Goal: Task Accomplishment & Management: Use online tool/utility

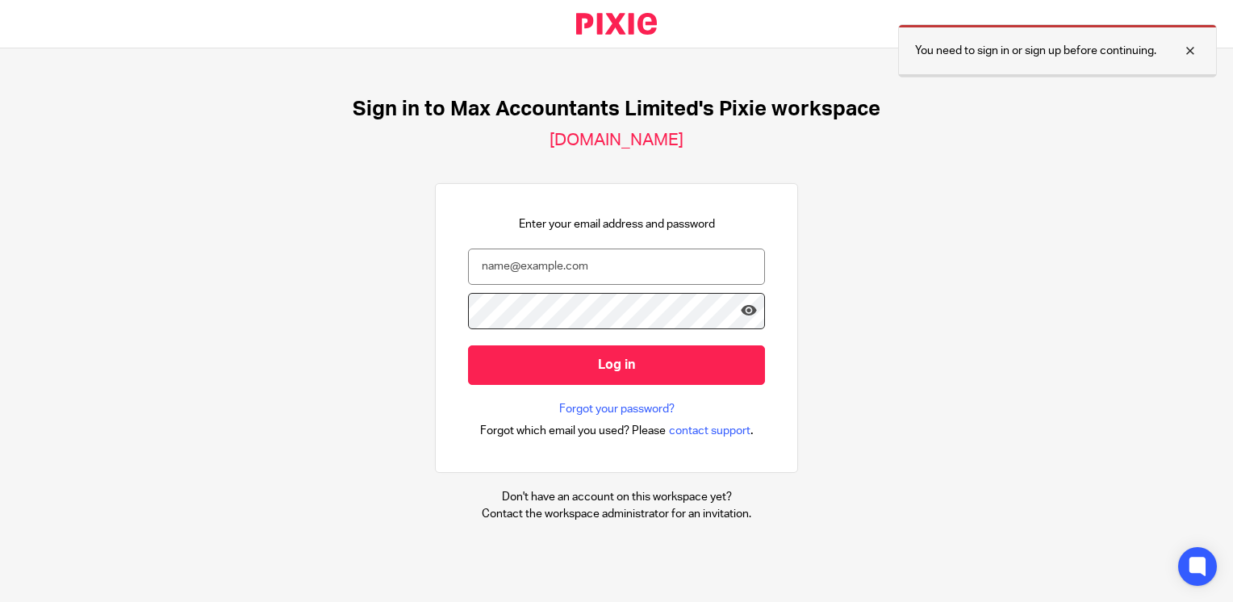
click at [1195, 46] on div at bounding box center [1178, 50] width 44 height 19
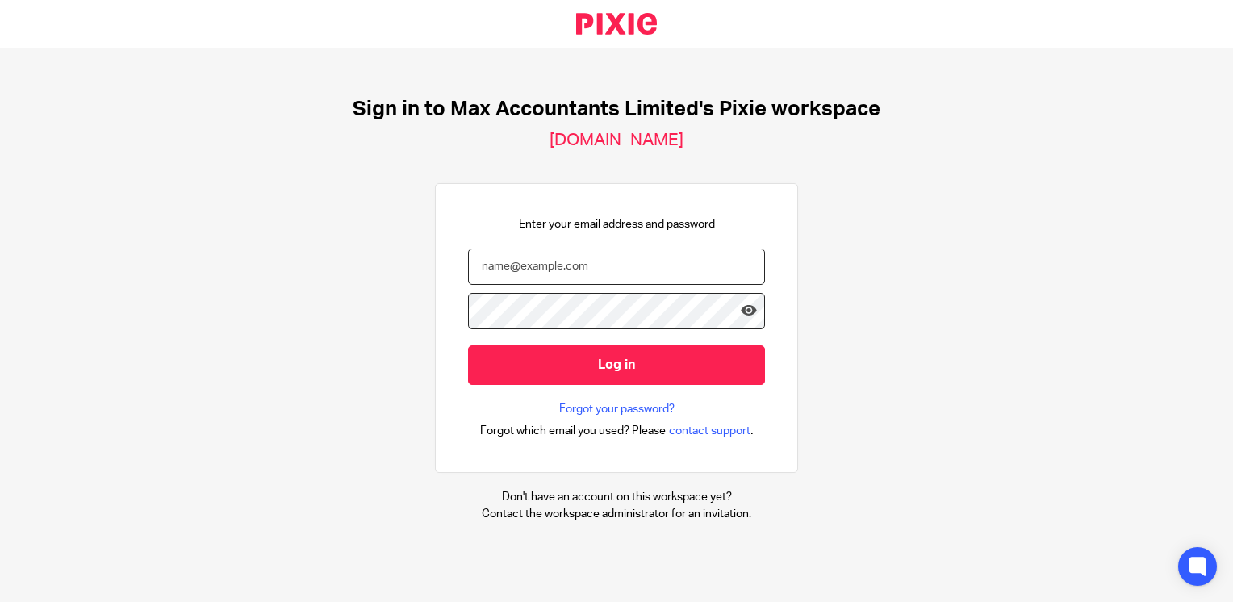
click at [604, 279] on input "email" at bounding box center [616, 267] width 297 height 36
click at [563, 263] on input "email" at bounding box center [616, 267] width 297 height 36
type input "[EMAIL_ADDRESS][DOMAIN_NAME]"
click at [468, 345] on input "Log in" at bounding box center [616, 365] width 297 height 40
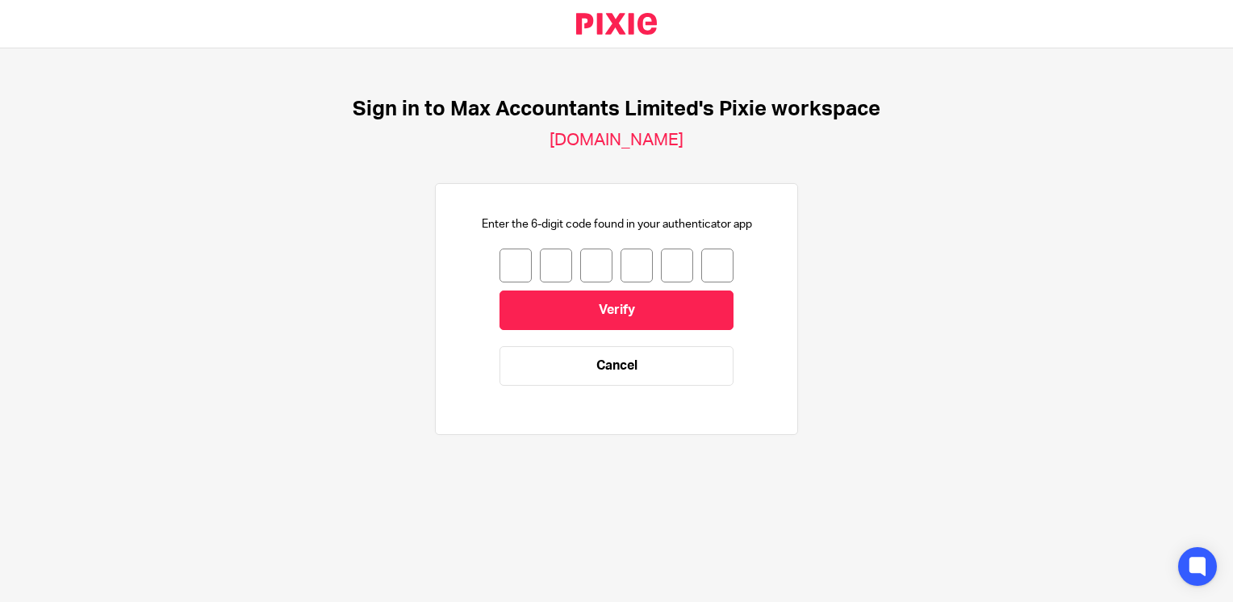
click at [507, 260] on input "number" at bounding box center [515, 266] width 32 height 34
type input "2"
type input "0"
type input "1"
type input "0"
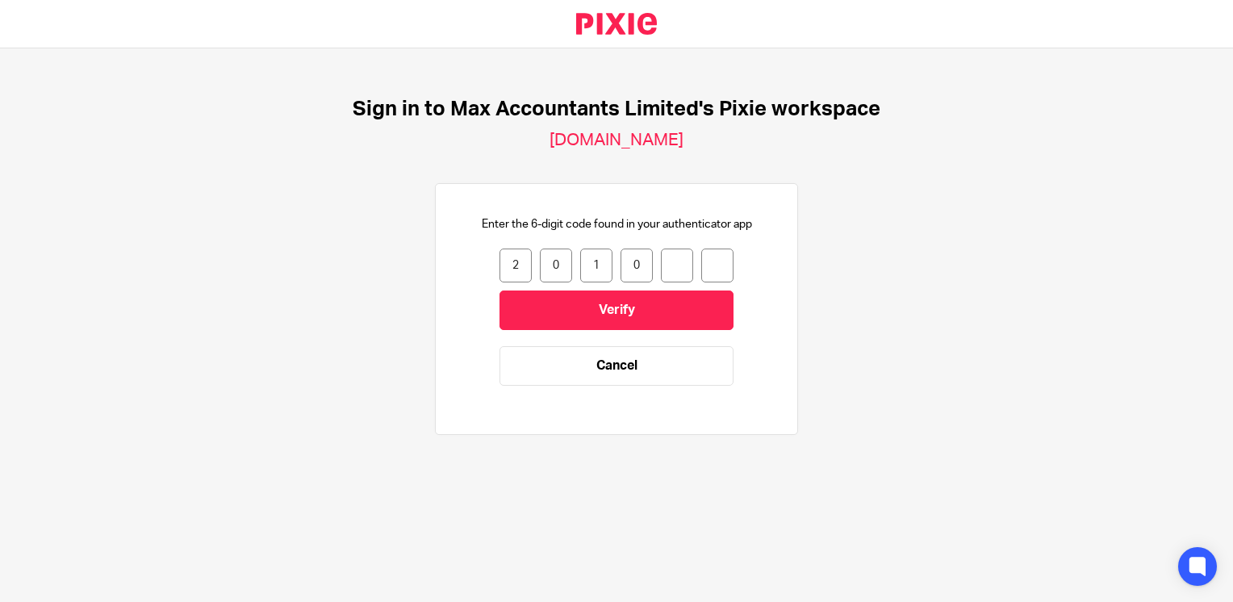
type input "1"
type input "5"
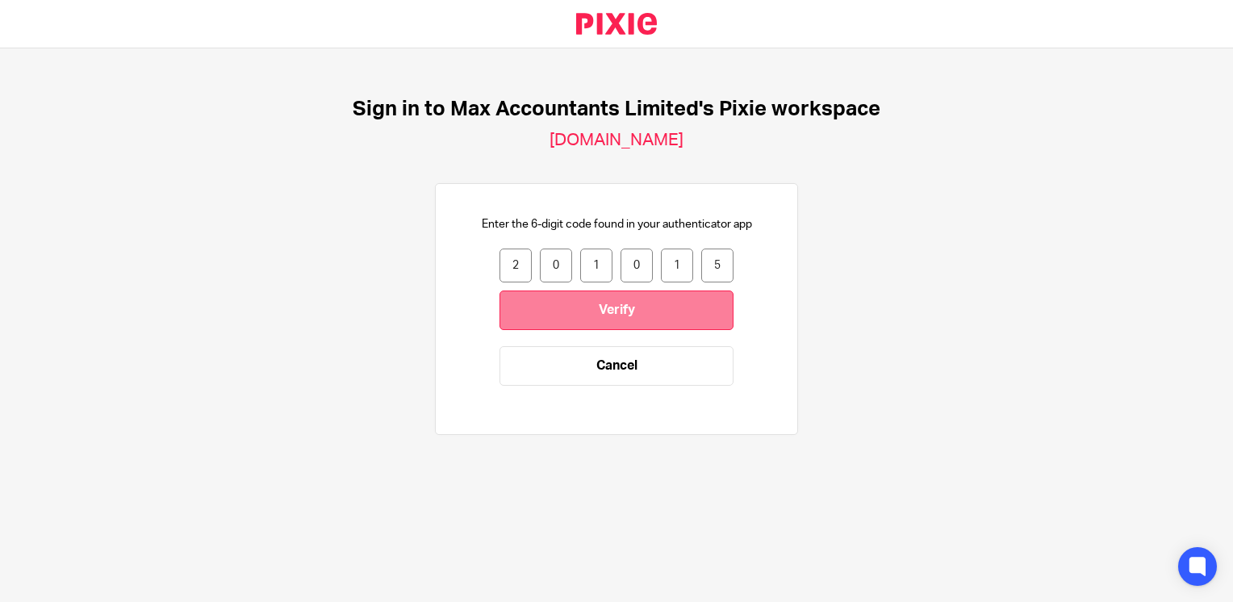
click at [532, 311] on input "Verify" at bounding box center [616, 310] width 234 height 40
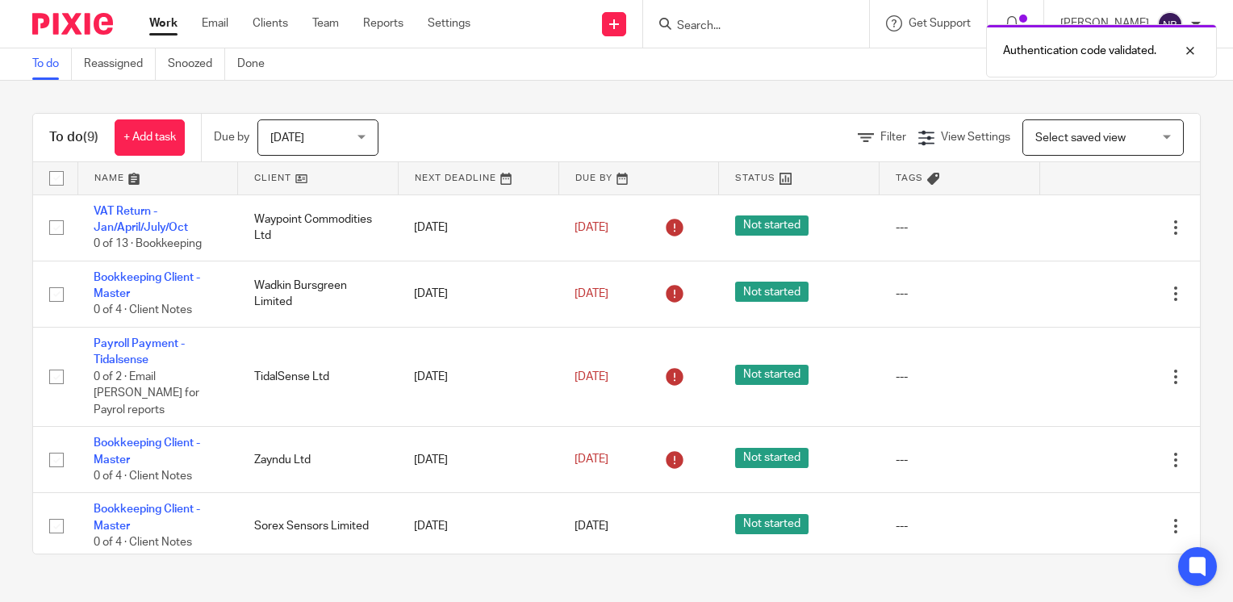
click at [249, 172] on link at bounding box center [318, 178] width 160 height 32
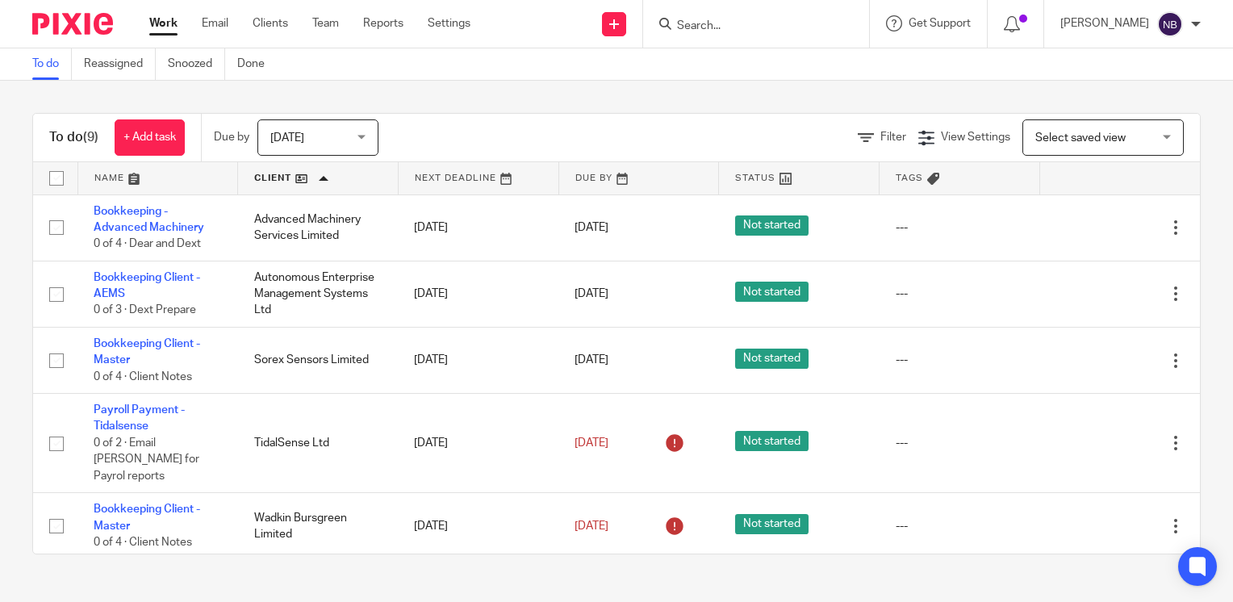
click at [770, 30] on input "Search" at bounding box center [747, 26] width 145 height 15
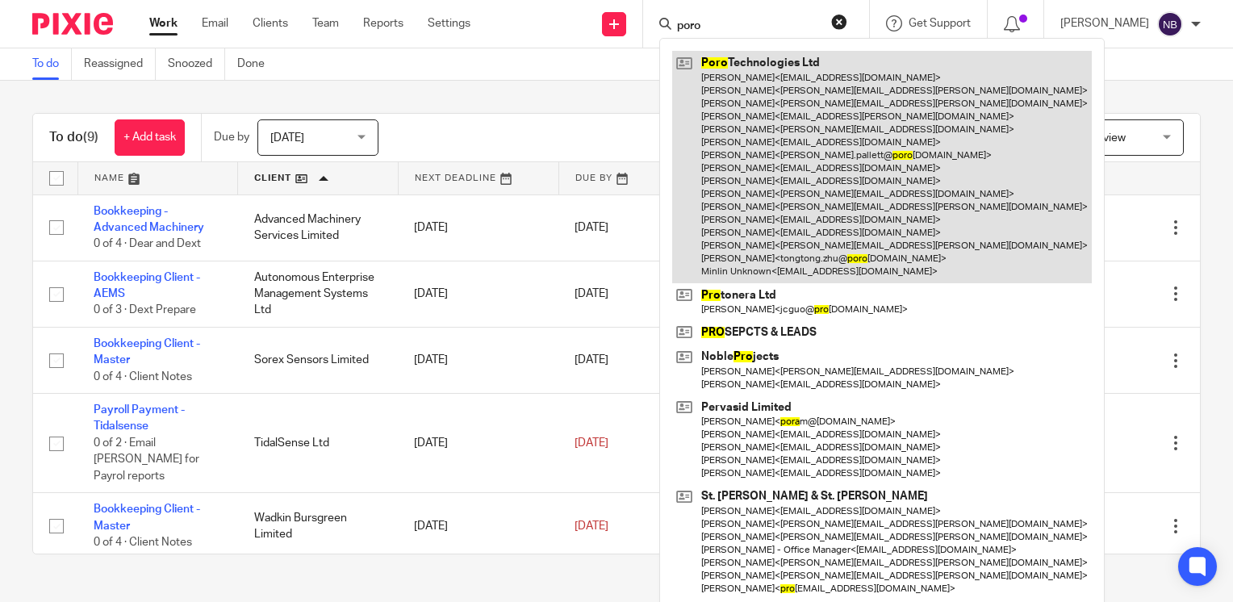
type input "poro"
click at [798, 124] on link at bounding box center [882, 167] width 420 height 232
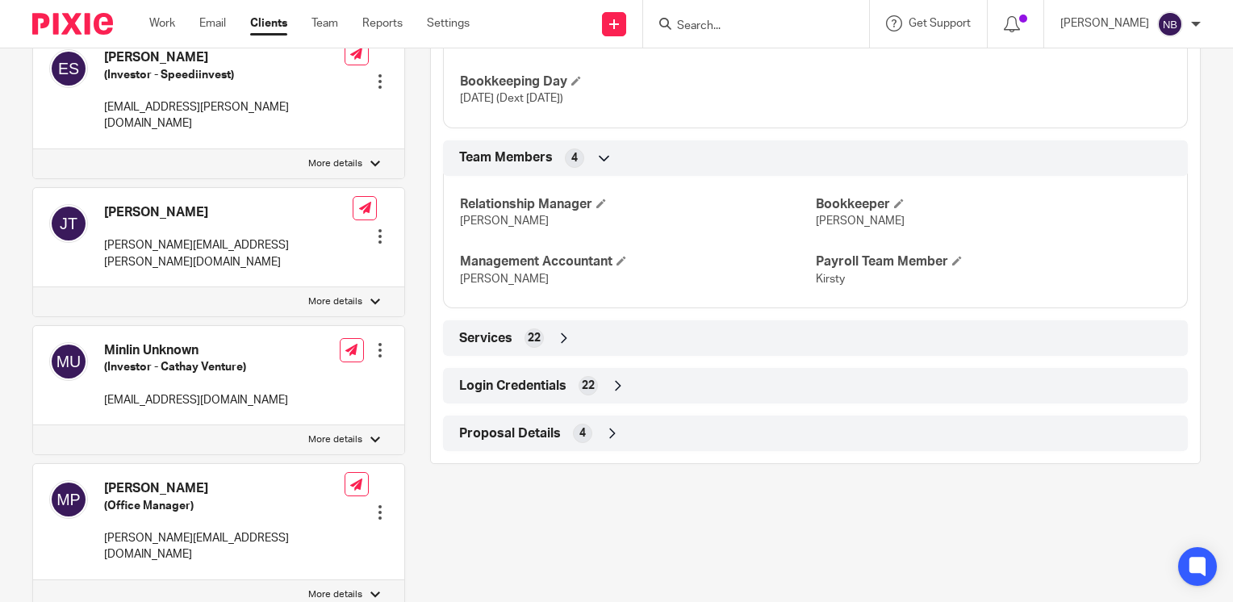
scroll to position [1161, 0]
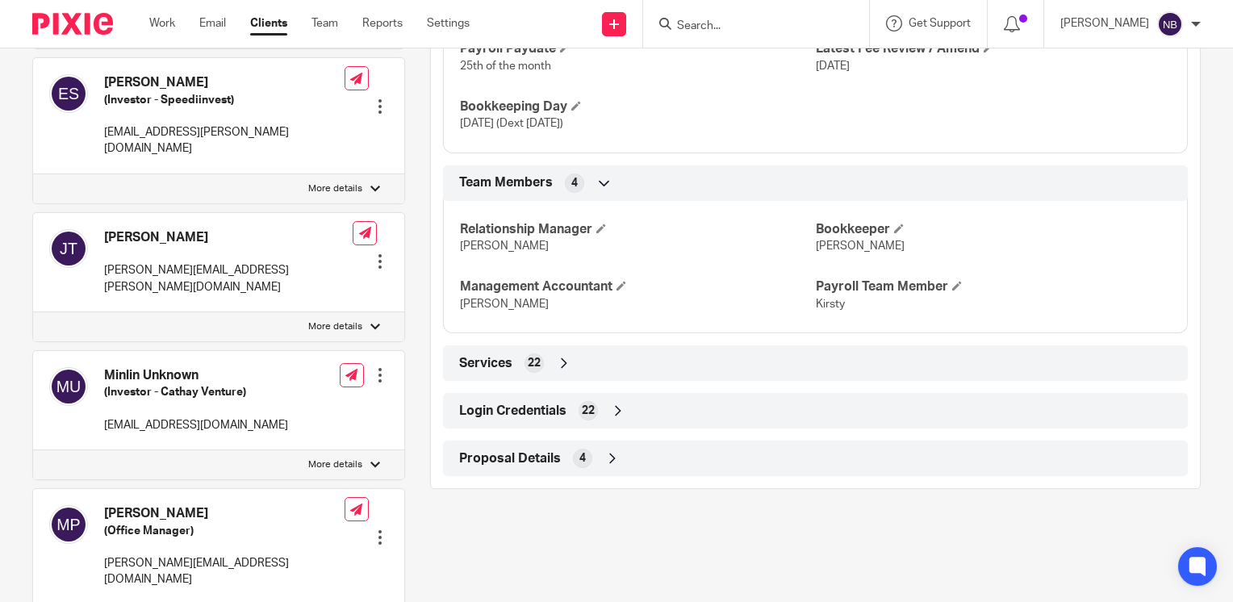
click at [612, 419] on icon at bounding box center [618, 411] width 16 height 16
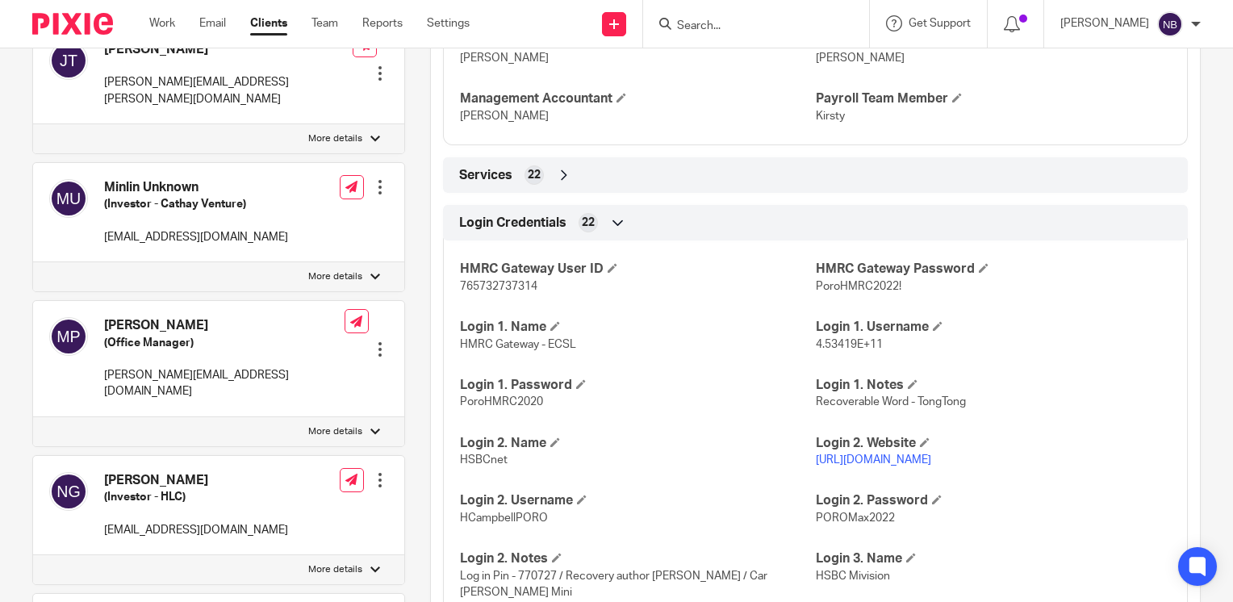
scroll to position [1537, 0]
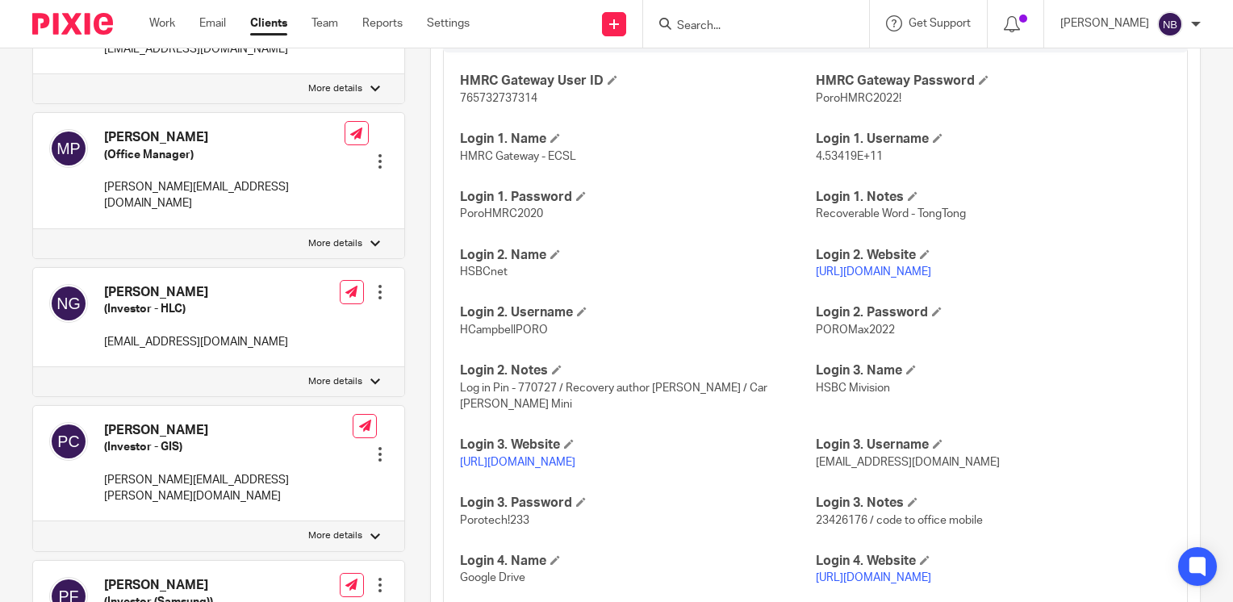
drag, startPoint x: 951, startPoint y: 289, endPoint x: 808, endPoint y: 285, distance: 143.7
click at [816, 280] on p "https://www.hsbcnet.com/" at bounding box center [993, 272] width 355 height 16
copy link "https://www.hsbcnet.com/"
drag, startPoint x: 545, startPoint y: 349, endPoint x: 454, endPoint y: 341, distance: 91.5
click at [454, 341] on div "HMRC Gateway User ID 765732737314 HMRC Gateway Password PoroHMRC2022! Login 1. …" at bounding box center [815, 381] width 745 height 683
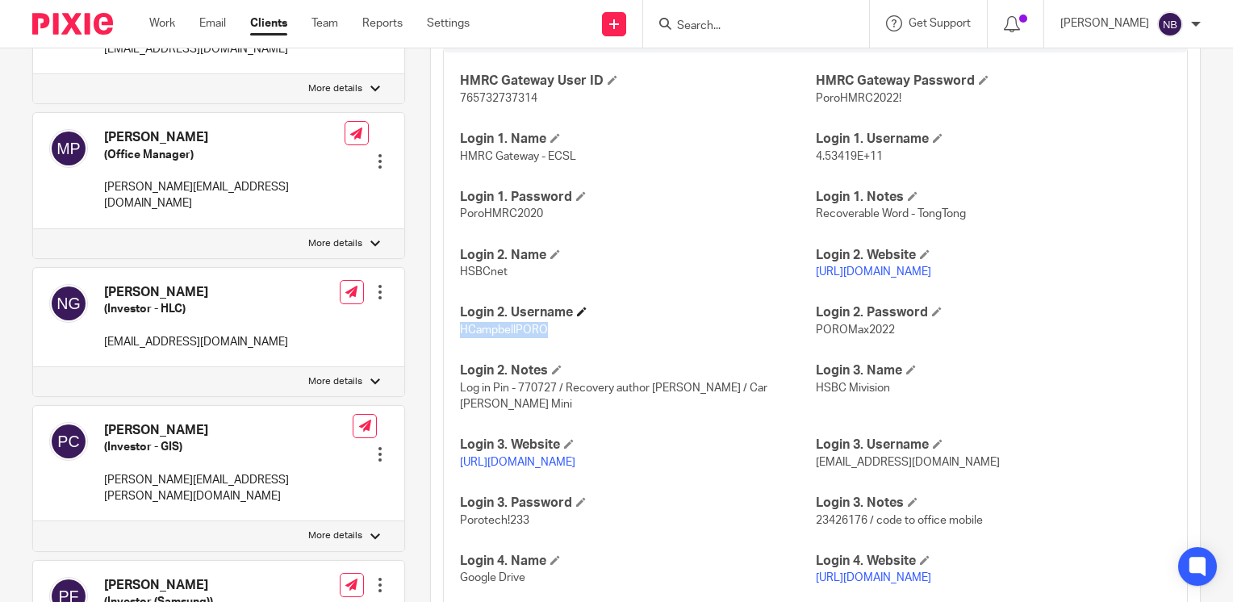
copy span "HCampbellPORO"
